Goal: Obtain resource: Download file/media

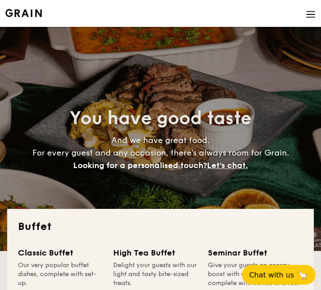
select select
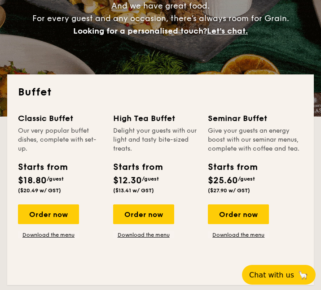
scroll to position [179, 0]
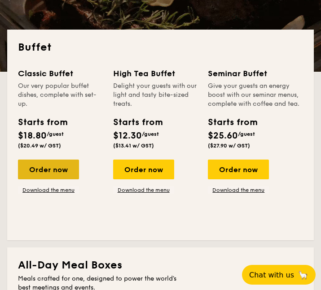
click at [42, 169] on div "Order now" at bounding box center [48, 170] width 61 height 20
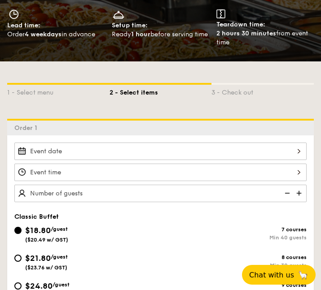
scroll to position [89, 0]
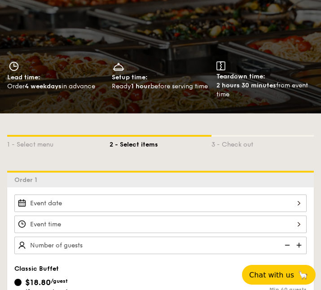
select select
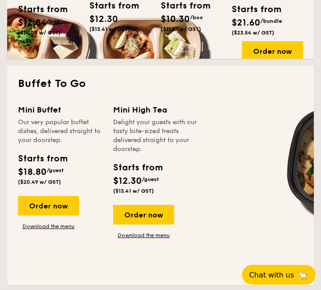
scroll to position [583, 0]
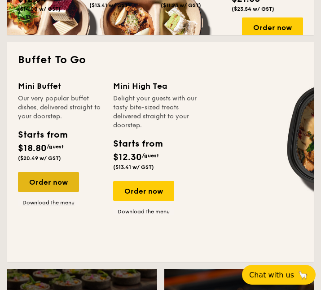
click at [54, 183] on div "Order now" at bounding box center [48, 182] width 61 height 20
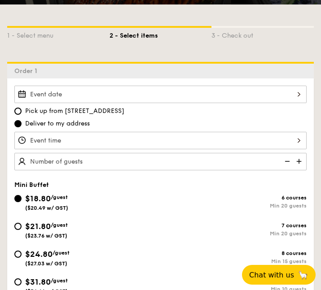
scroll to position [179, 0]
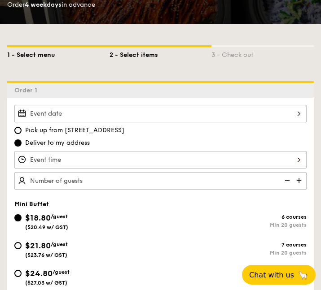
click at [44, 50] on div "1 - Select menu" at bounding box center [58, 53] width 102 height 13
select select
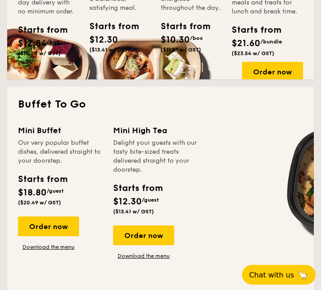
scroll to position [583, 0]
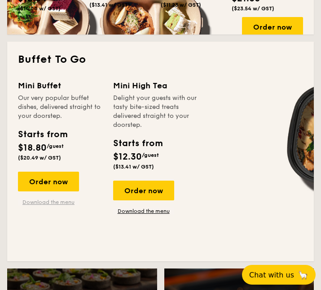
click at [49, 201] on link "Download the menu" at bounding box center [48, 202] width 61 height 7
click at [157, 208] on link "Download the menu" at bounding box center [143, 211] width 61 height 7
